Goal: Use online tool/utility: Utilize a website feature to perform a specific function

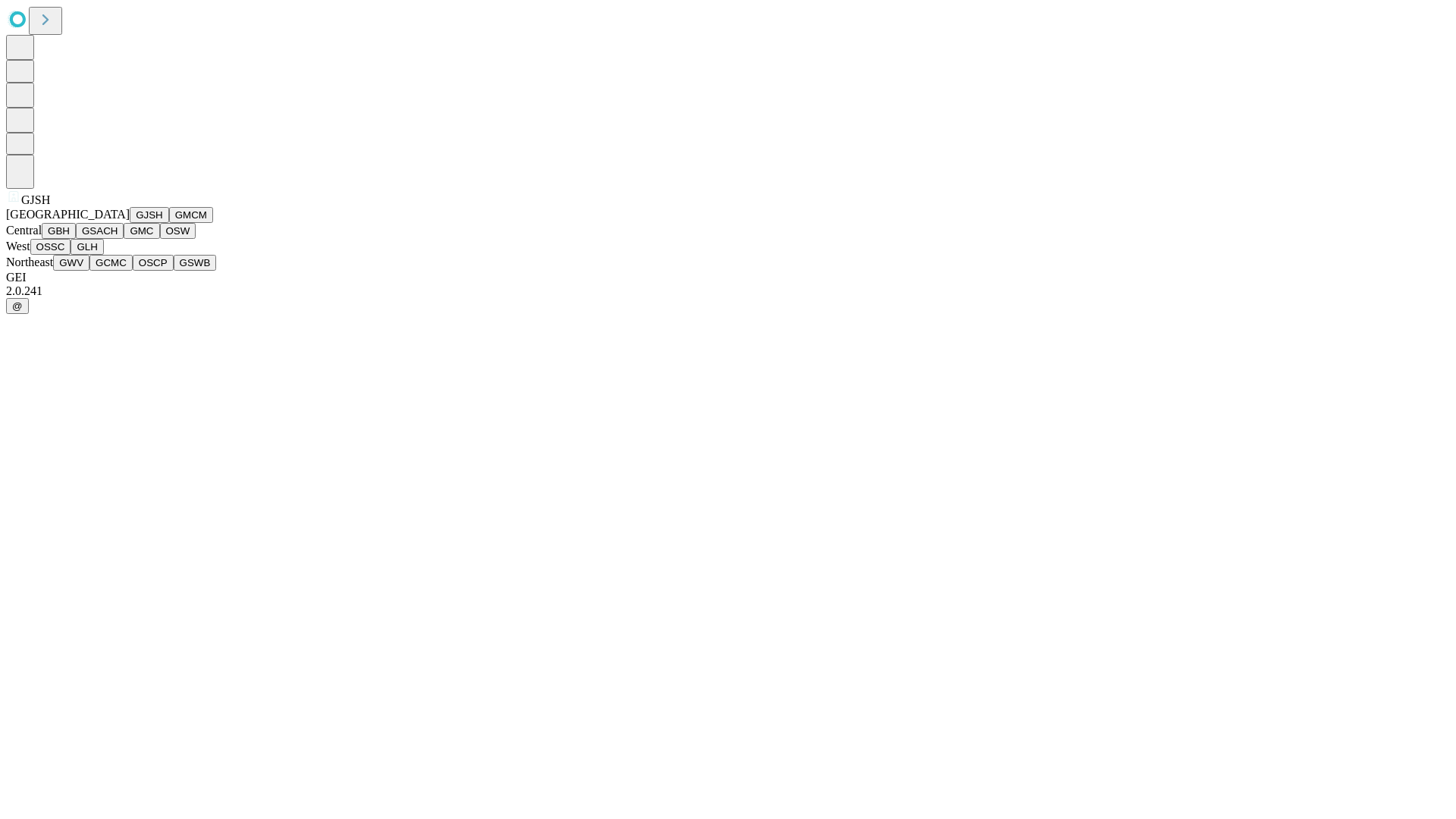
click at [130, 223] on button "GJSH" at bounding box center [149, 214] width 39 height 16
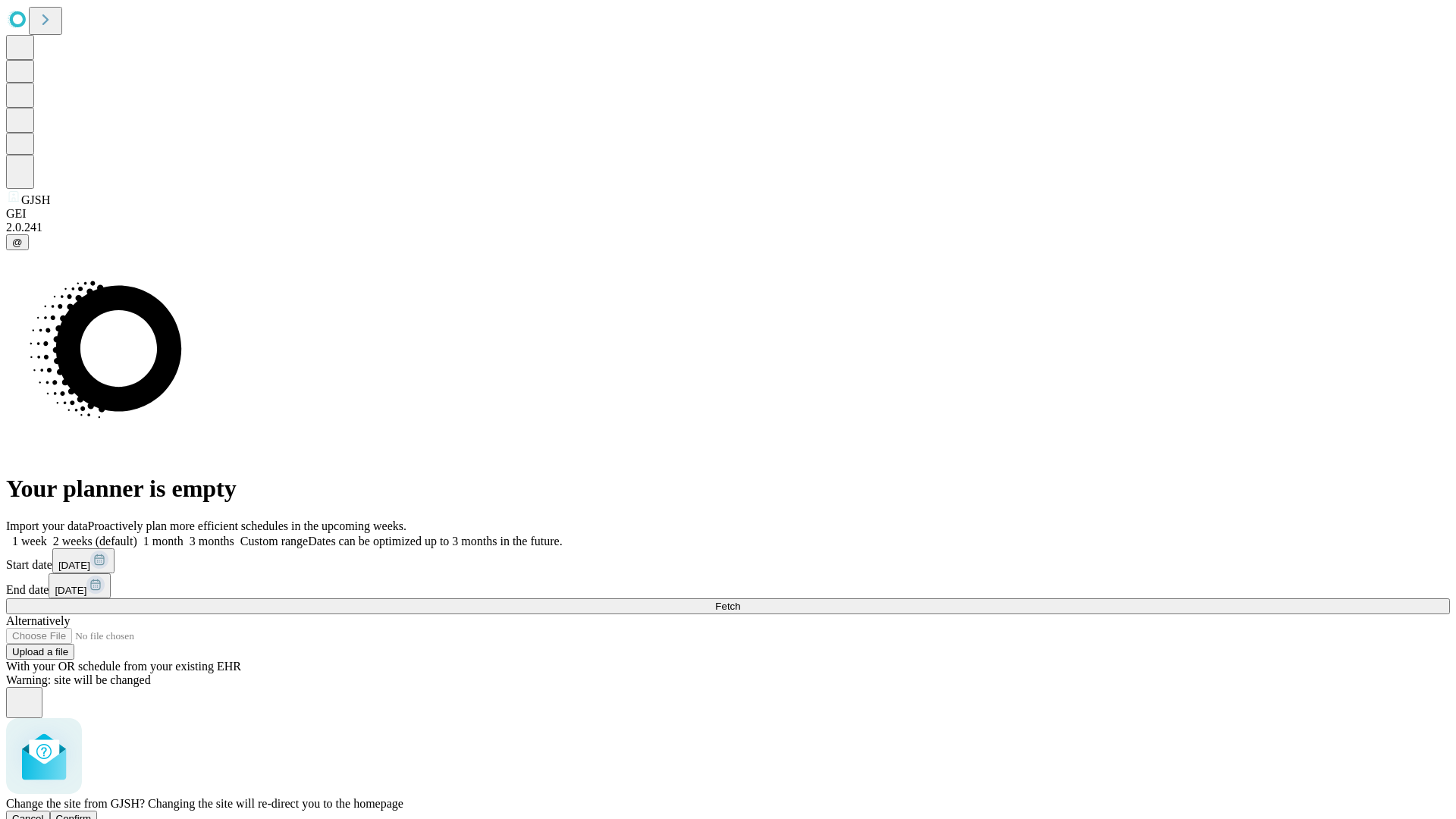
click at [92, 813] on span "Confirm" at bounding box center [74, 819] width 36 height 12
click at [183, 534] on label "1 month" at bounding box center [160, 540] width 46 height 13
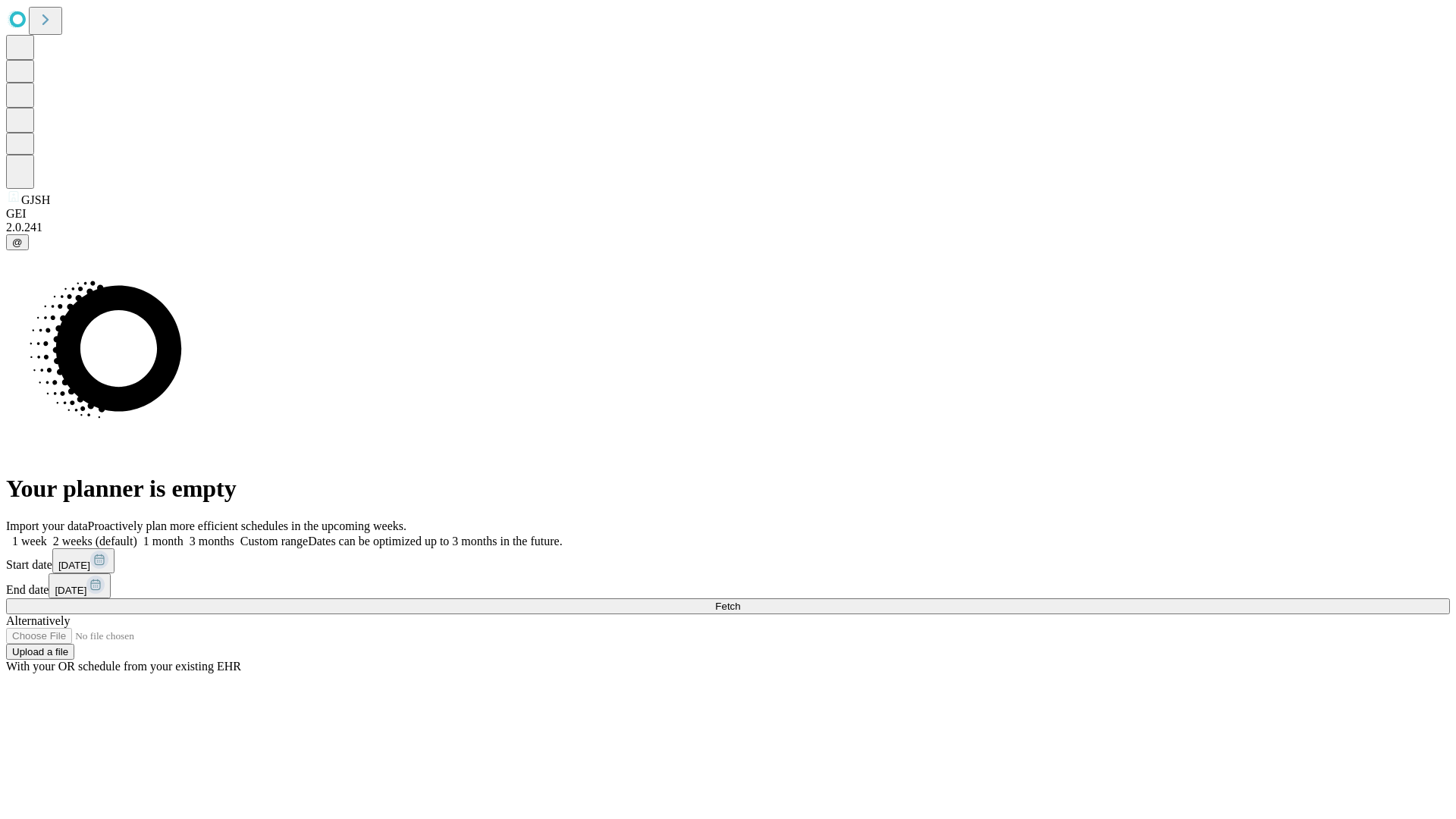
click at [741, 600] on span "Fetch" at bounding box center [728, 606] width 25 height 12
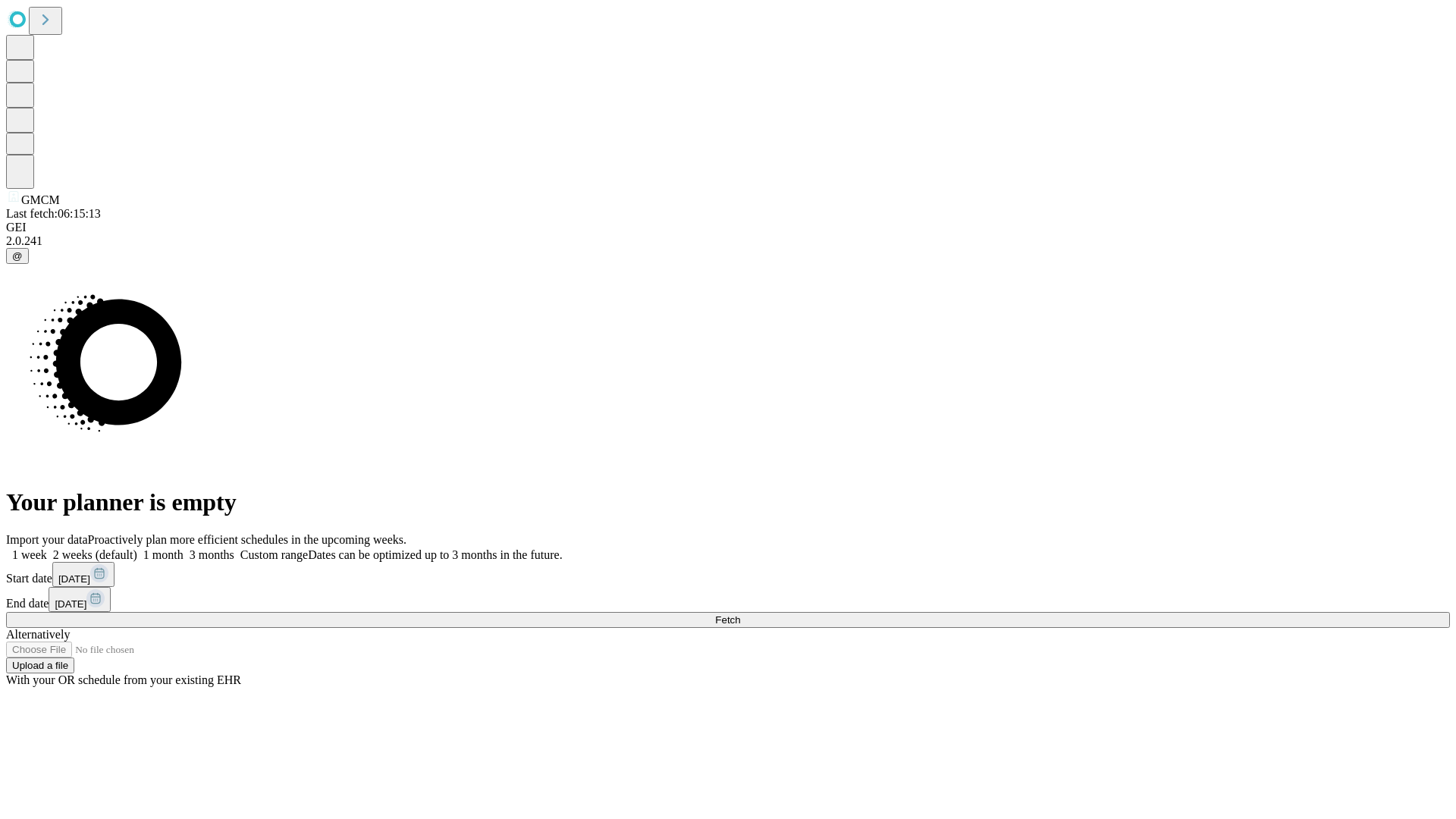
click at [183, 549] on label "1 month" at bounding box center [160, 554] width 46 height 13
click at [741, 614] on span "Fetch" at bounding box center [728, 620] width 25 height 12
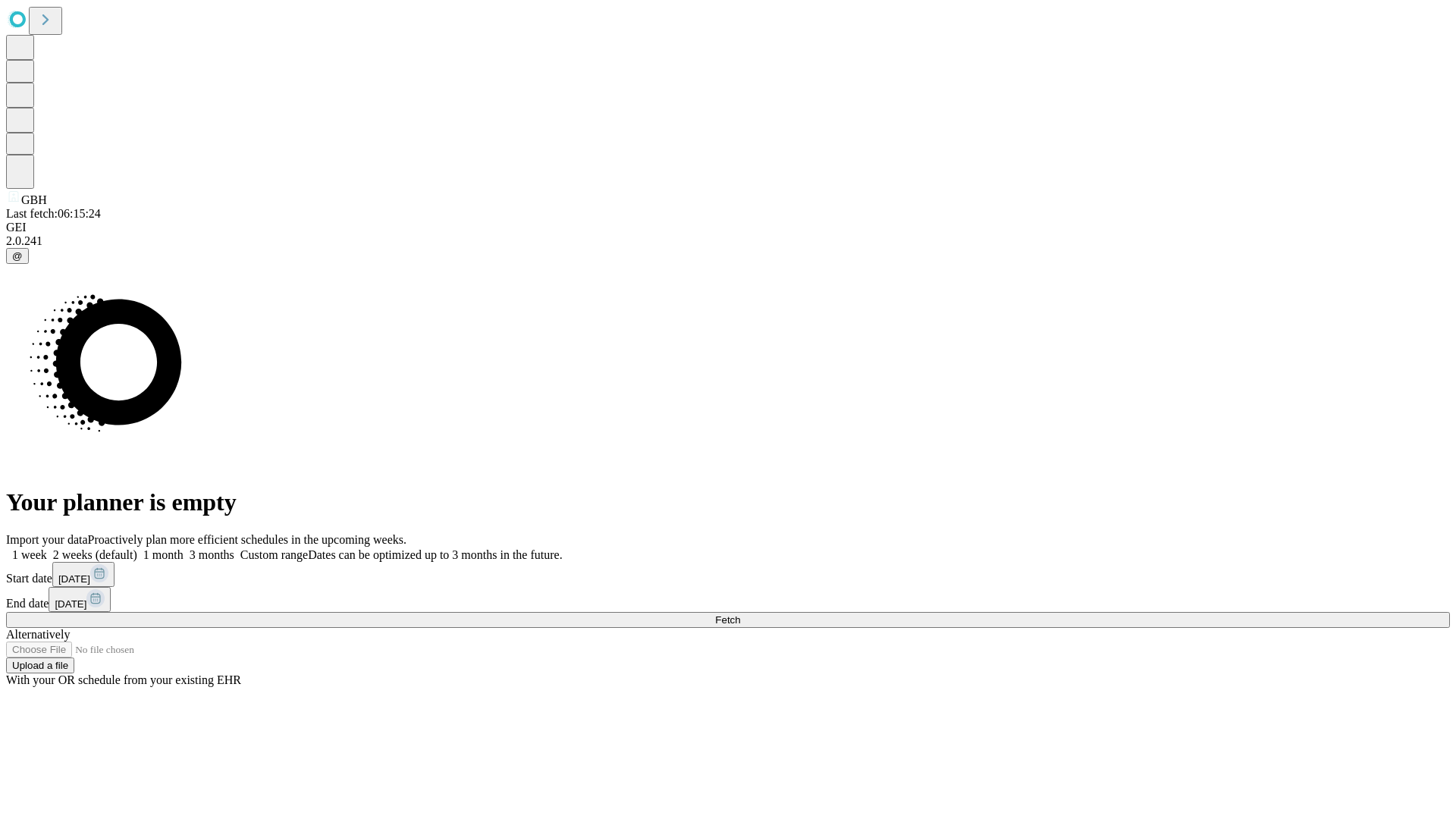
click at [183, 549] on label "1 month" at bounding box center [160, 554] width 46 height 13
click at [741, 614] on span "Fetch" at bounding box center [728, 620] width 25 height 12
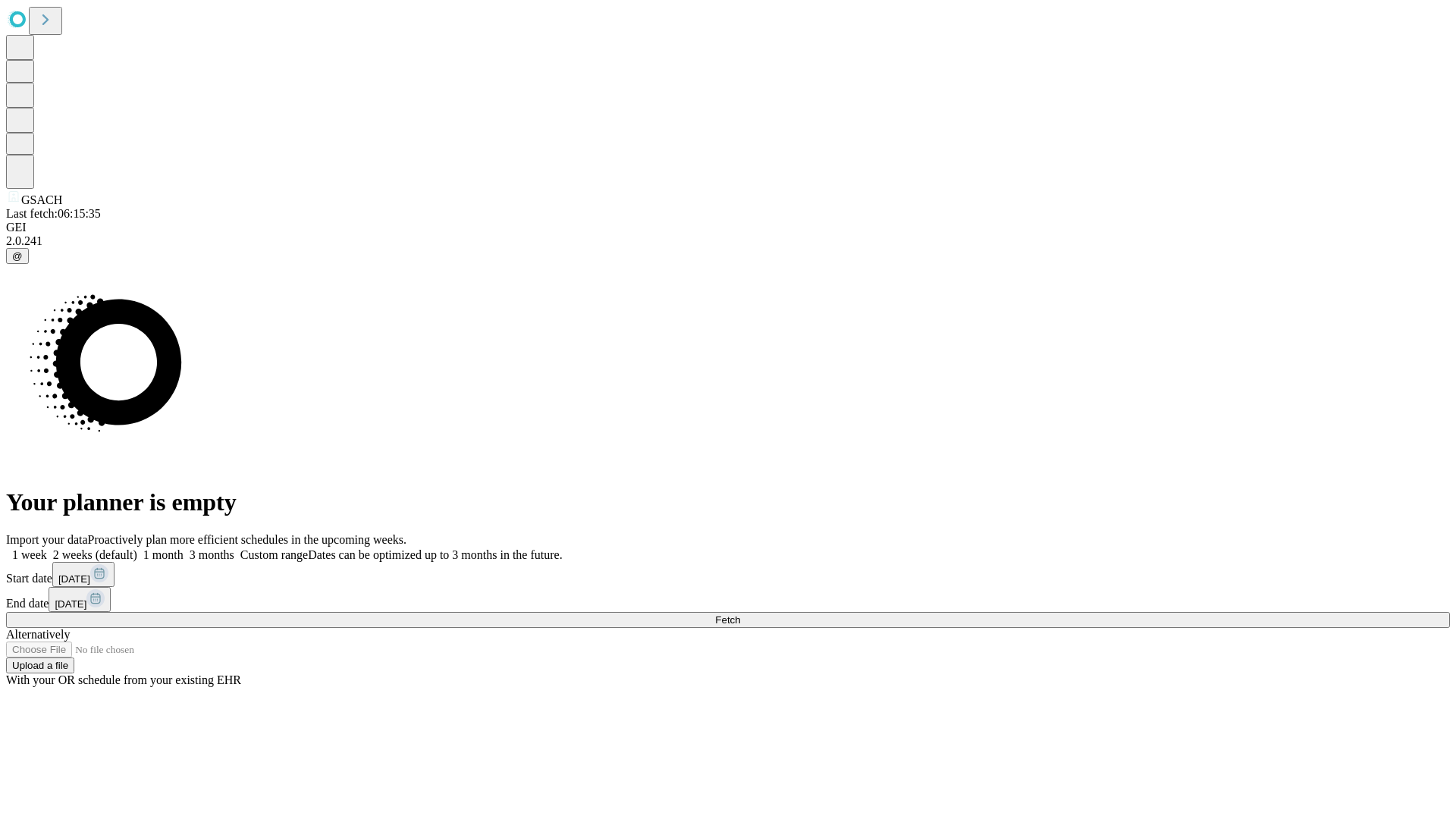
click at [741, 614] on span "Fetch" at bounding box center [728, 620] width 25 height 12
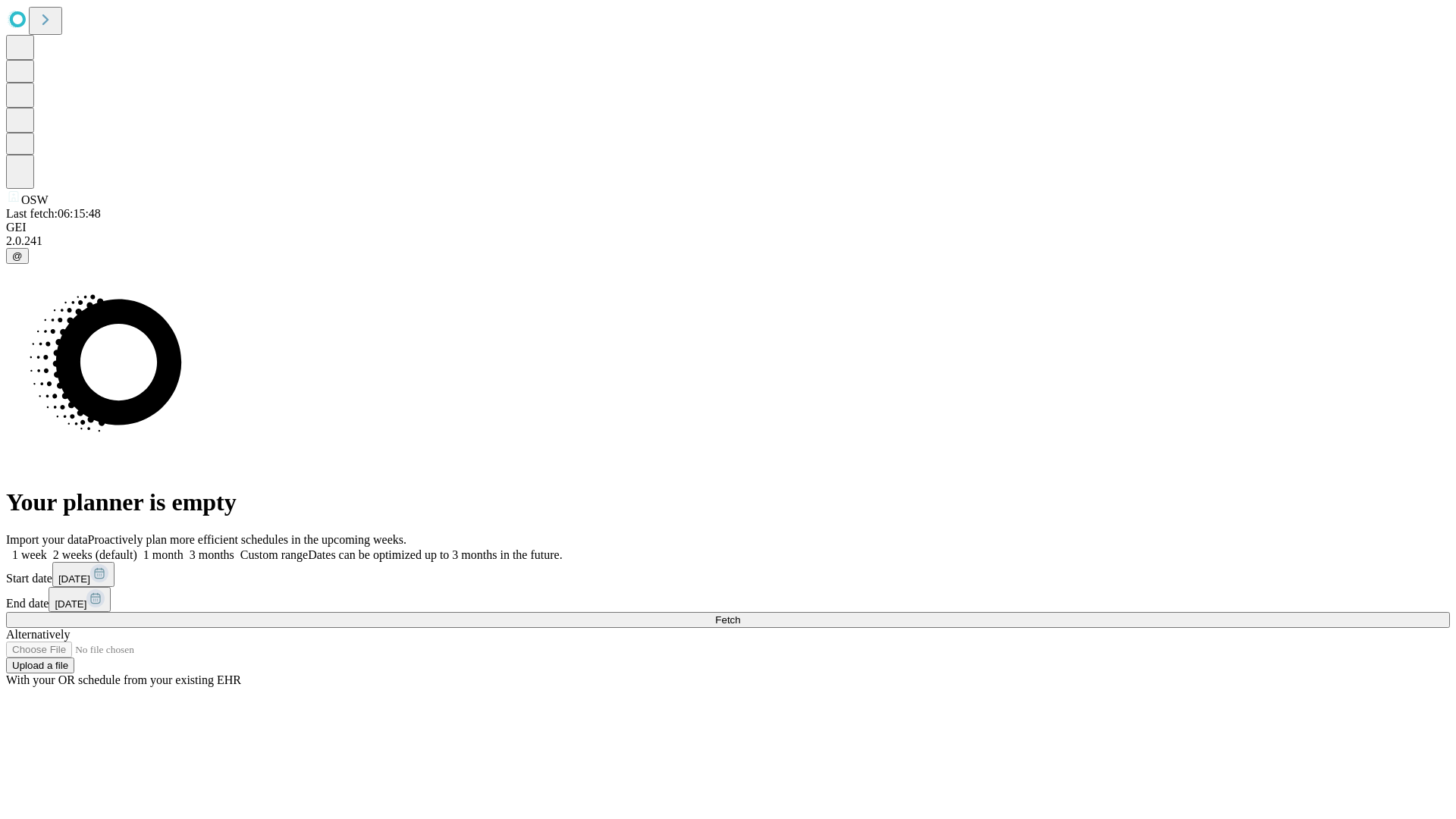
click at [183, 549] on label "1 month" at bounding box center [160, 554] width 46 height 13
click at [741, 614] on span "Fetch" at bounding box center [728, 620] width 25 height 12
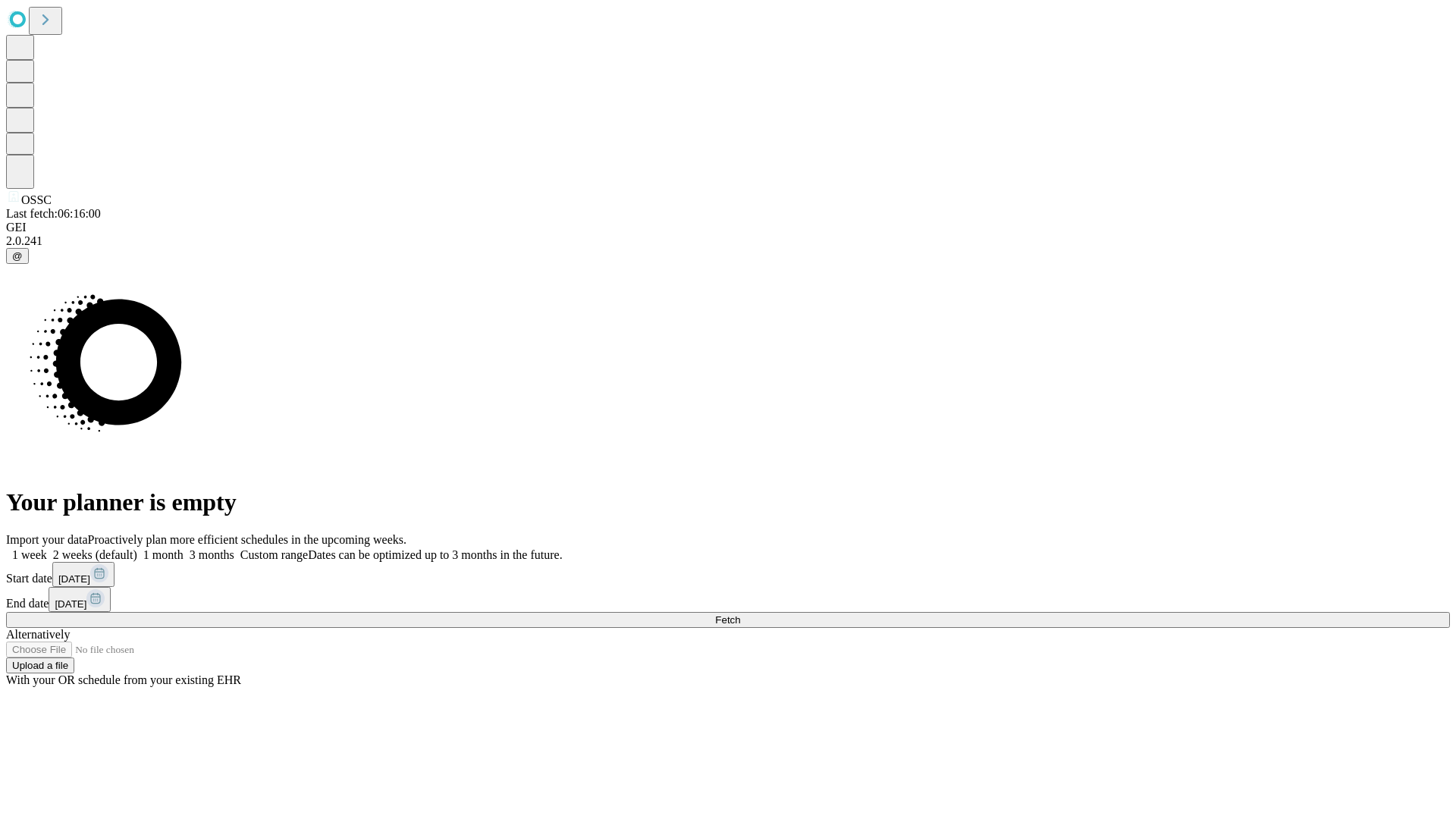
click at [741, 614] on span "Fetch" at bounding box center [728, 620] width 25 height 12
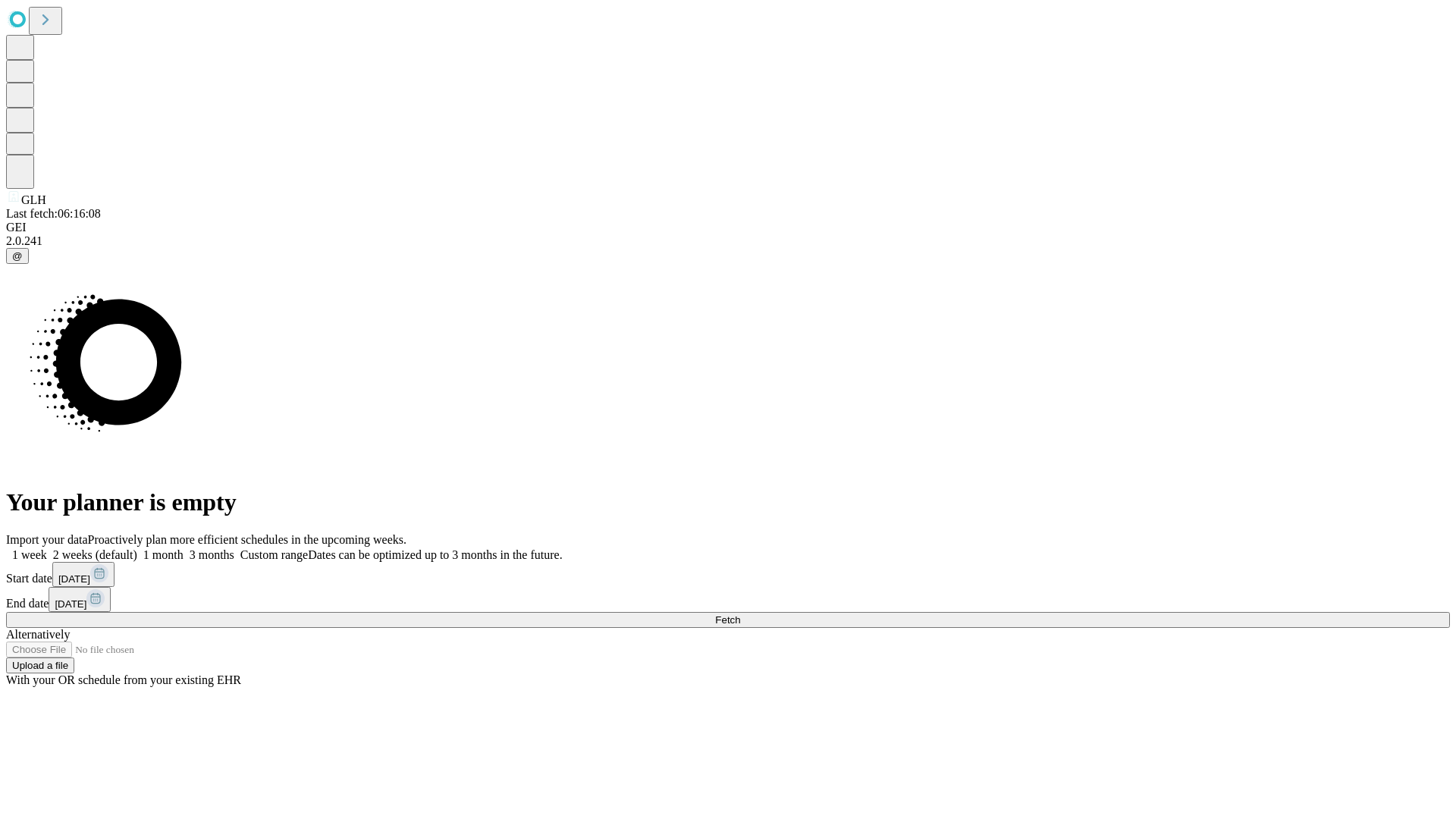
click at [741, 614] on span "Fetch" at bounding box center [728, 620] width 25 height 12
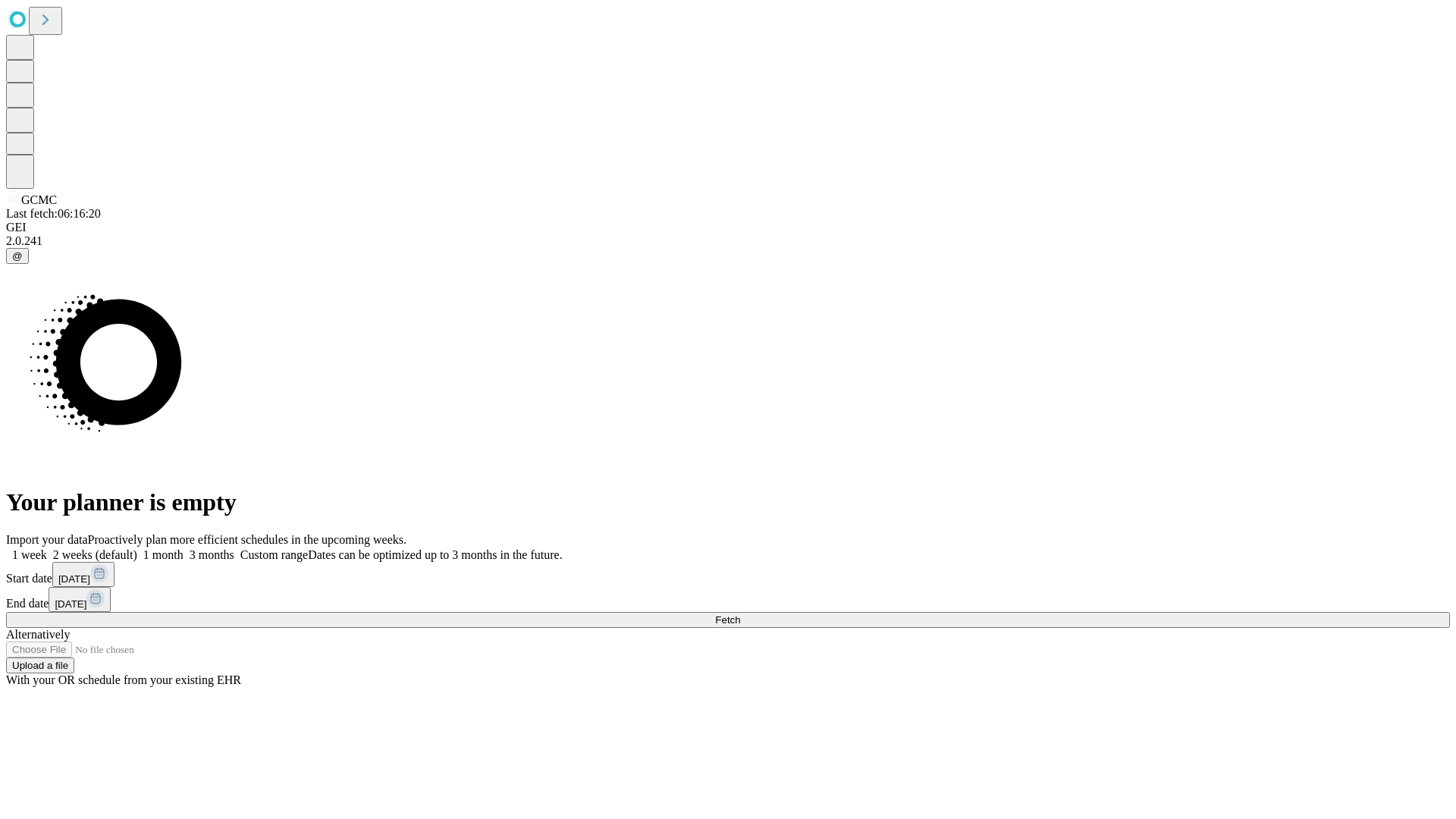
click at [183, 549] on label "1 month" at bounding box center [160, 554] width 46 height 13
click at [741, 614] on span "Fetch" at bounding box center [728, 620] width 25 height 12
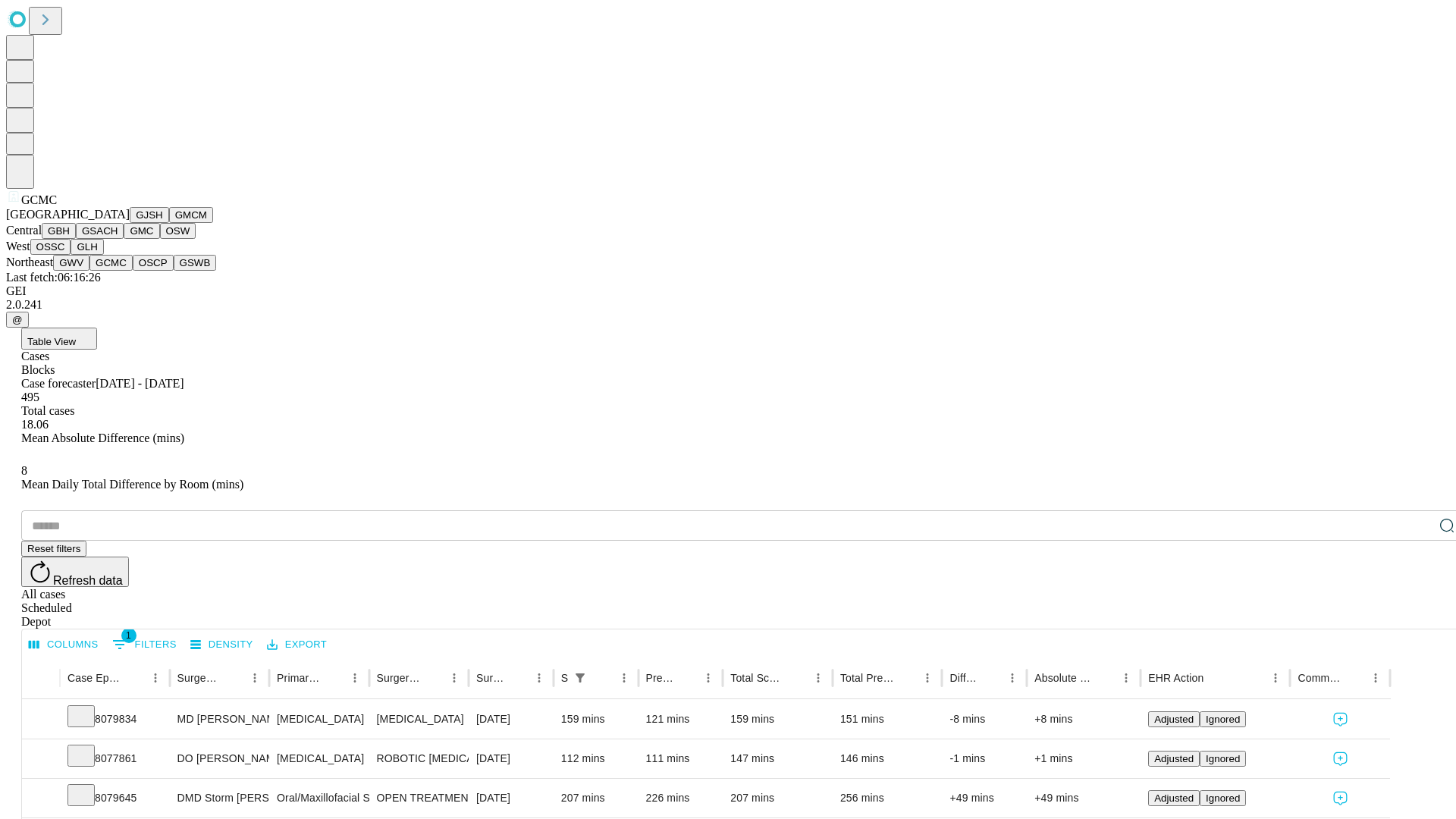
click at [132, 270] on button "OSCP" at bounding box center [152, 262] width 41 height 16
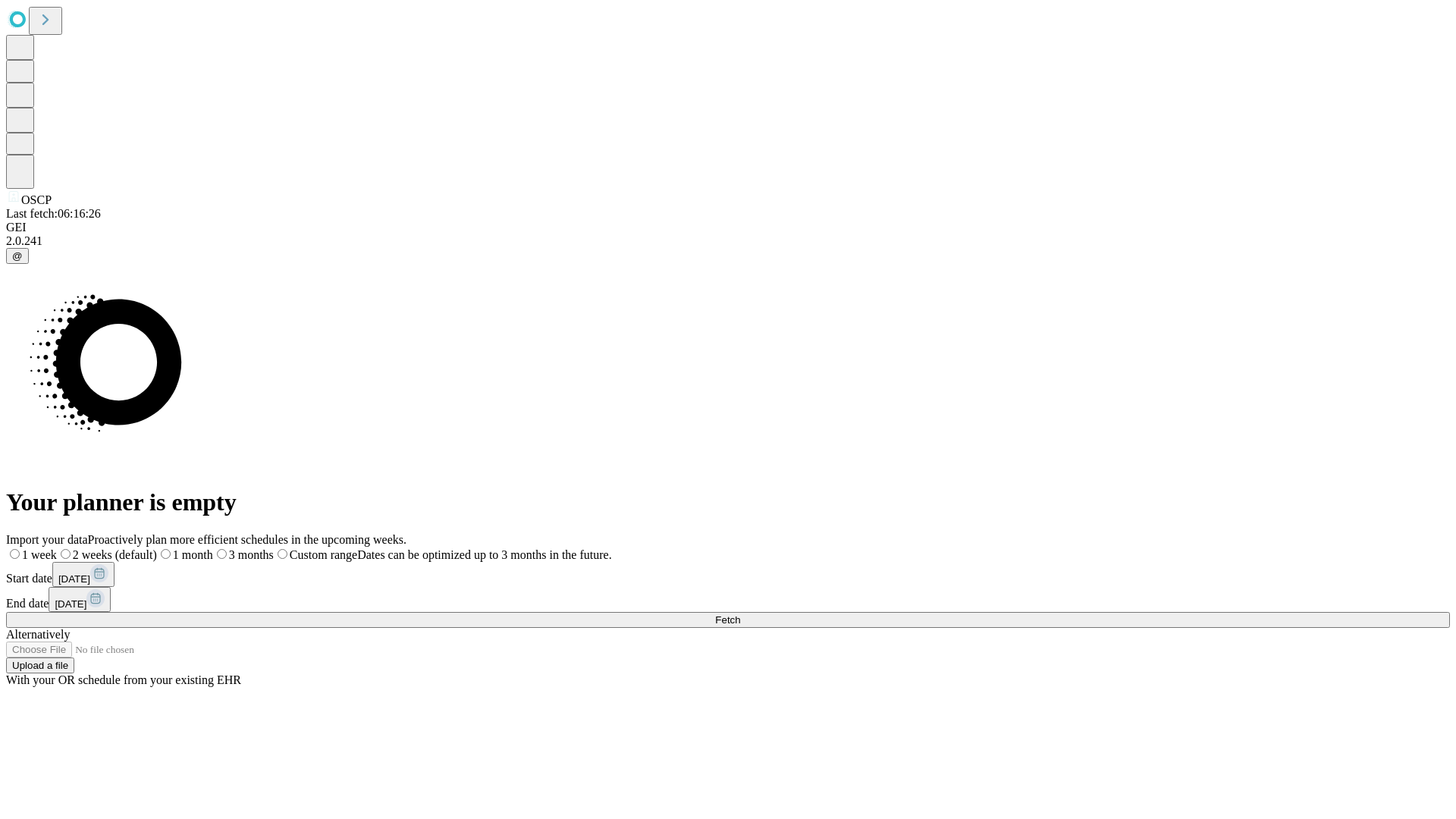
click at [213, 549] on label "1 month" at bounding box center [184, 554] width 56 height 13
click at [741, 614] on span "Fetch" at bounding box center [728, 620] width 25 height 12
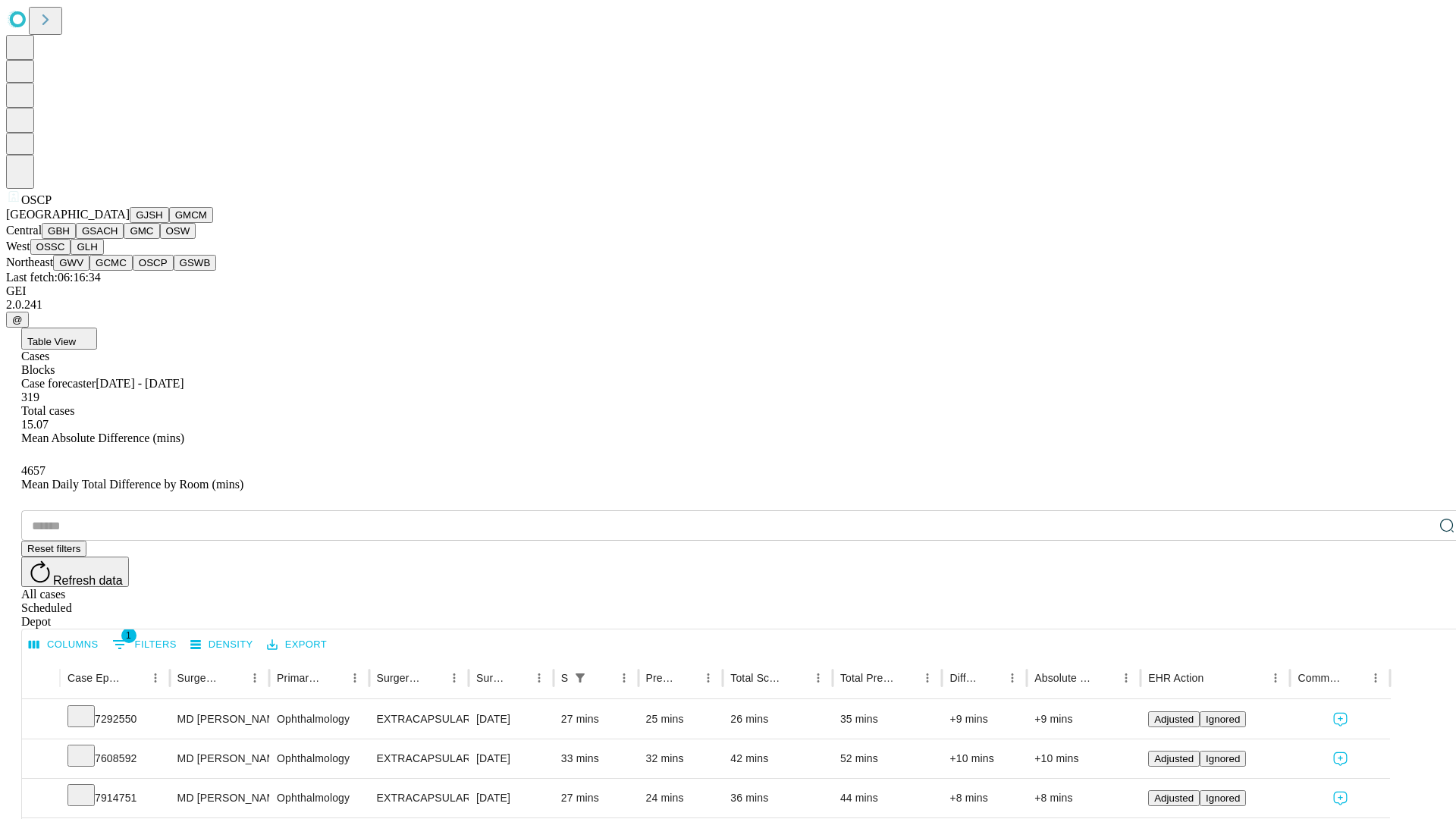
click at [173, 270] on button "GSWB" at bounding box center [195, 262] width 44 height 16
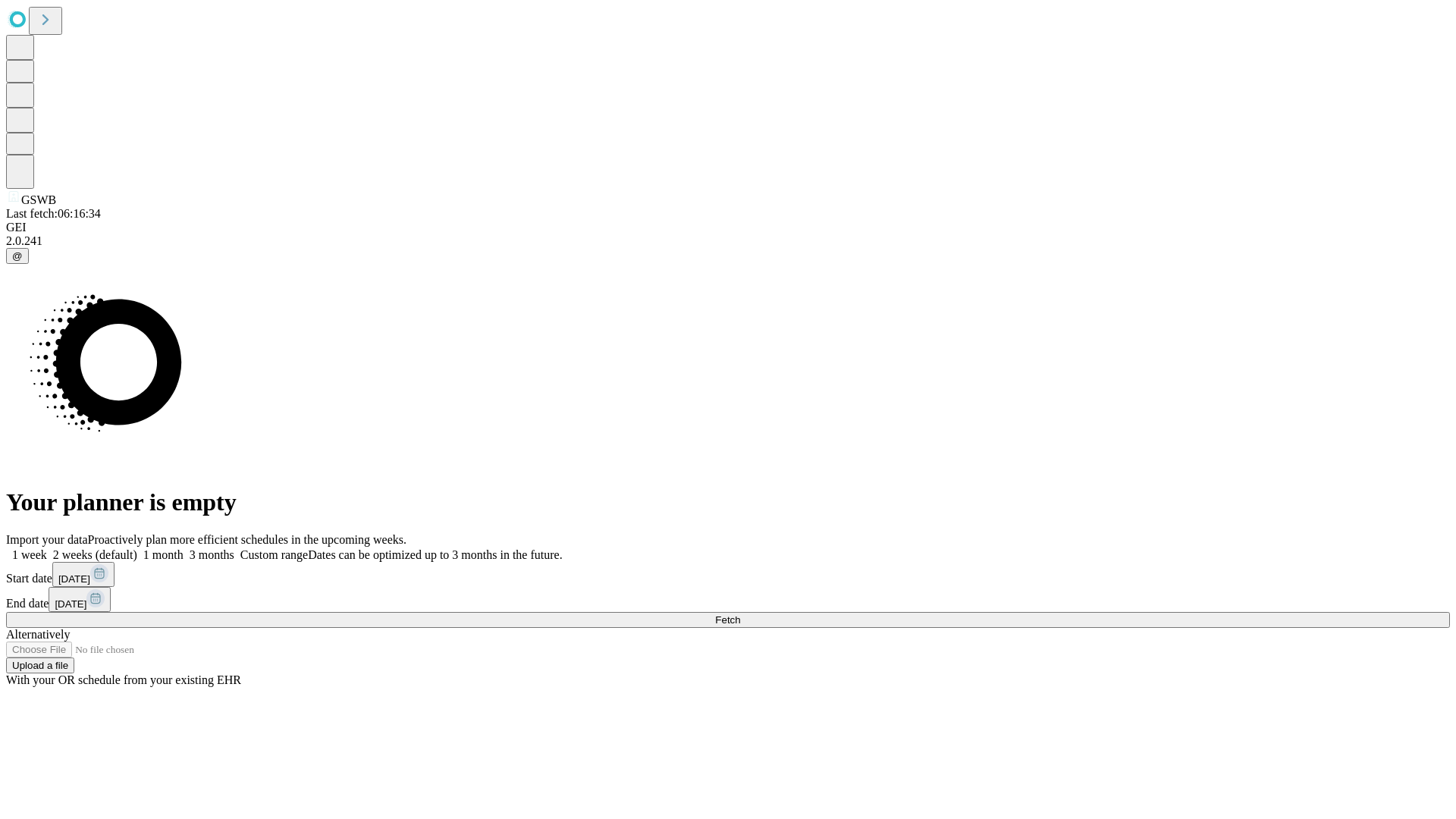
click at [183, 549] on label "1 month" at bounding box center [160, 554] width 46 height 13
click at [741, 614] on span "Fetch" at bounding box center [728, 620] width 25 height 12
